Goal: Task Accomplishment & Management: Manage account settings

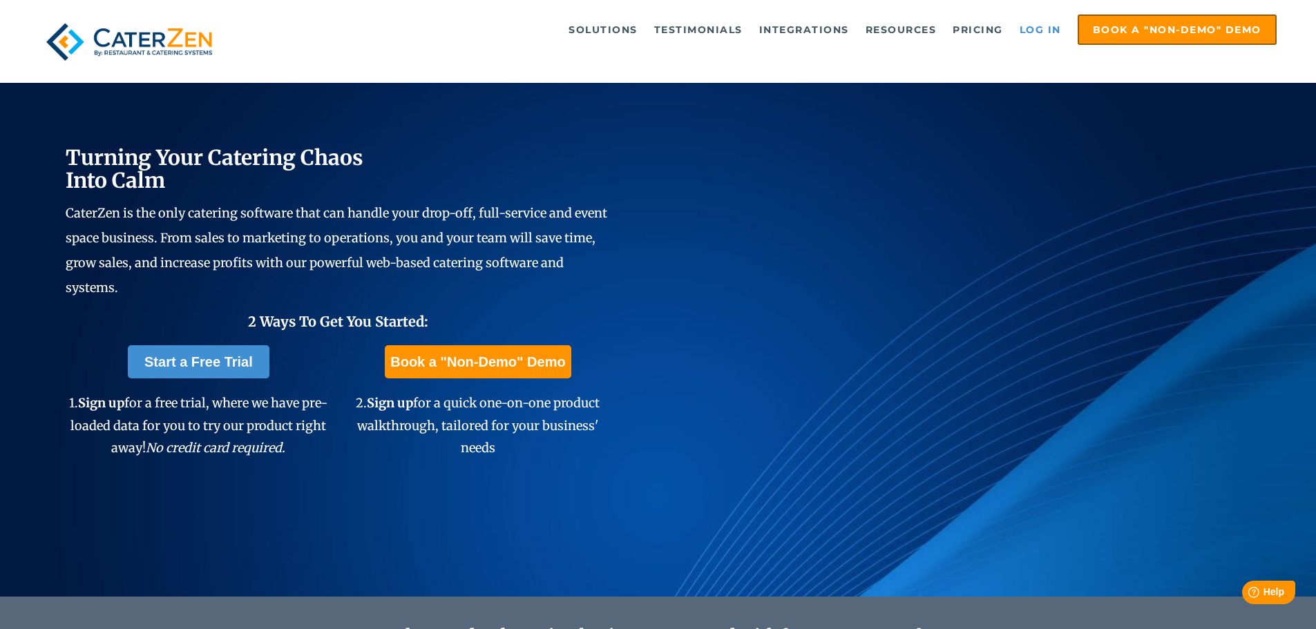
click at [1043, 28] on link "Log in" at bounding box center [1040, 30] width 55 height 28
click at [1040, 24] on link "Log in" at bounding box center [1040, 30] width 55 height 28
click at [1026, 31] on link "Log in" at bounding box center [1040, 30] width 55 height 28
click at [1045, 28] on link "Log in" at bounding box center [1040, 30] width 55 height 28
